Goal: Share content

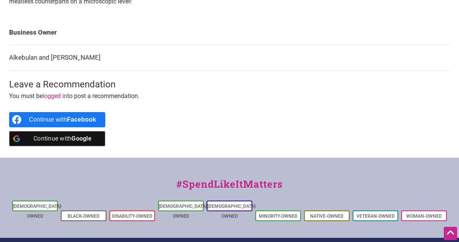
scroll to position [353, 0]
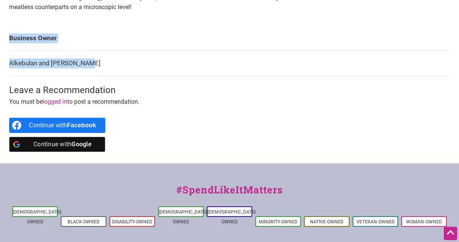
drag, startPoint x: 89, startPoint y: 61, endPoint x: 9, endPoint y: 59, distance: 80.2
copy tbody "Business Owner Alkebulan and [PERSON_NAME]"
